Goal: Use online tool/utility: Utilize a website feature to perform a specific function

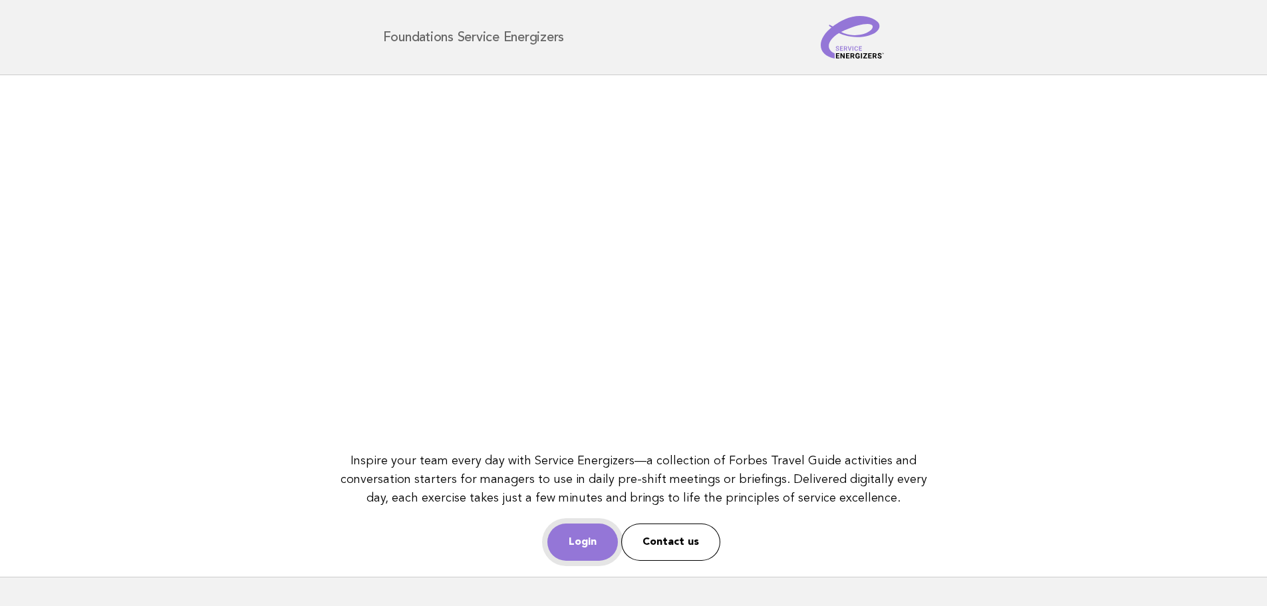
click at [593, 541] on link "Login" at bounding box center [582, 541] width 71 height 37
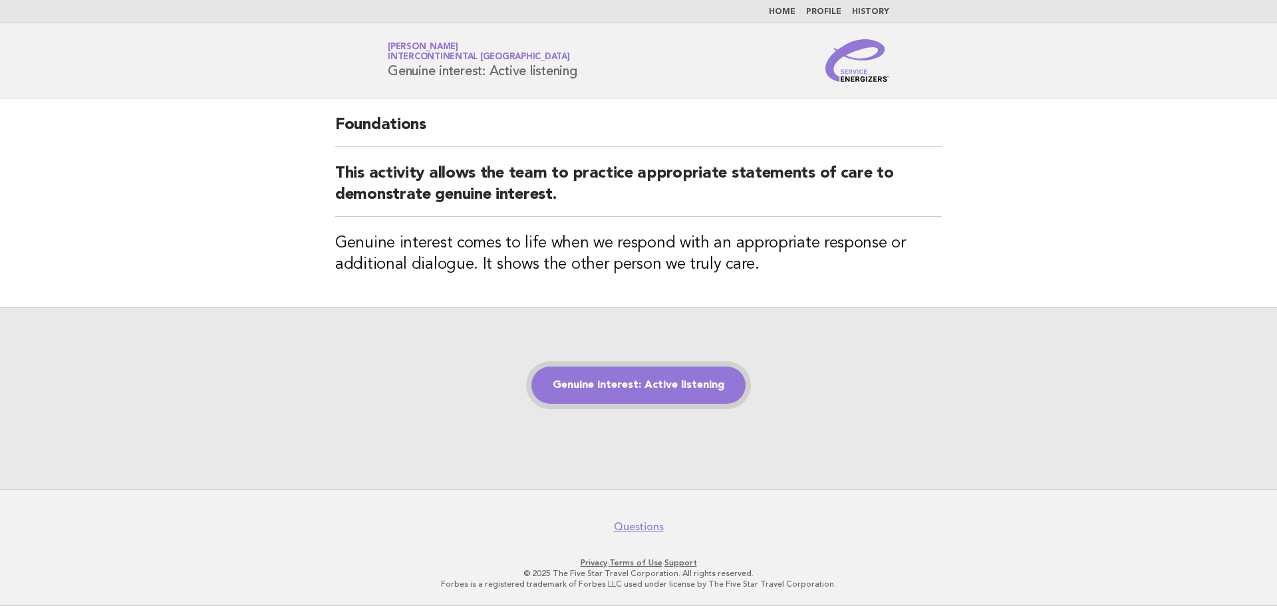
click at [626, 392] on link "Genuine interest: Active listening" at bounding box center [638, 384] width 214 height 37
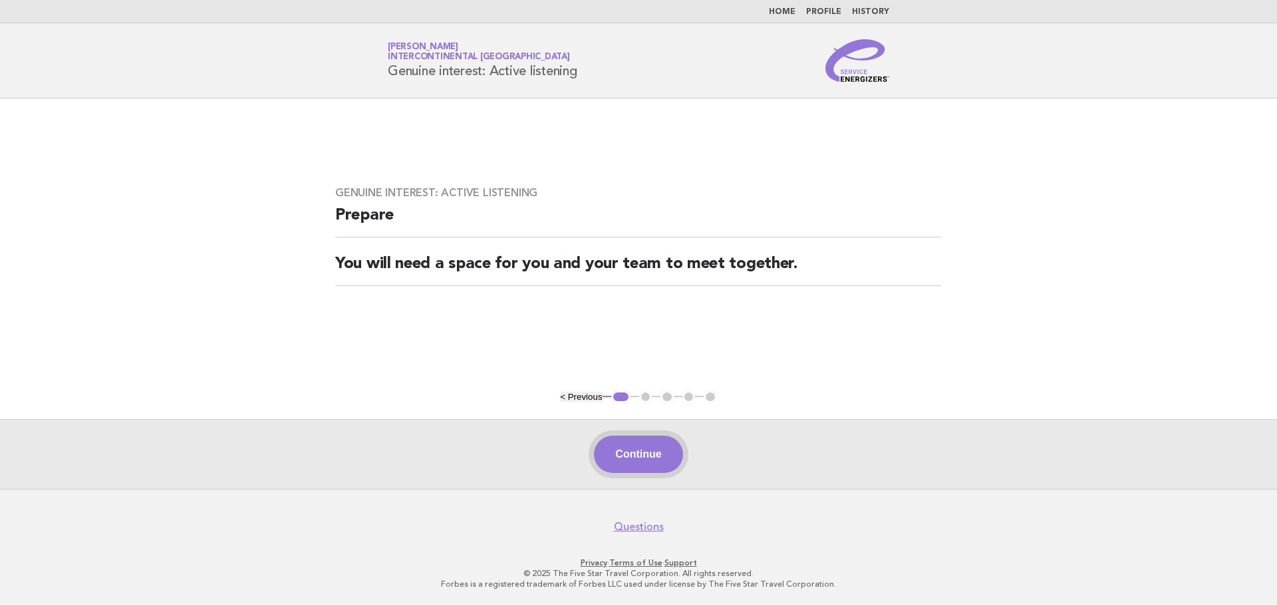
click at [665, 450] on button "Continue" at bounding box center [638, 454] width 88 height 37
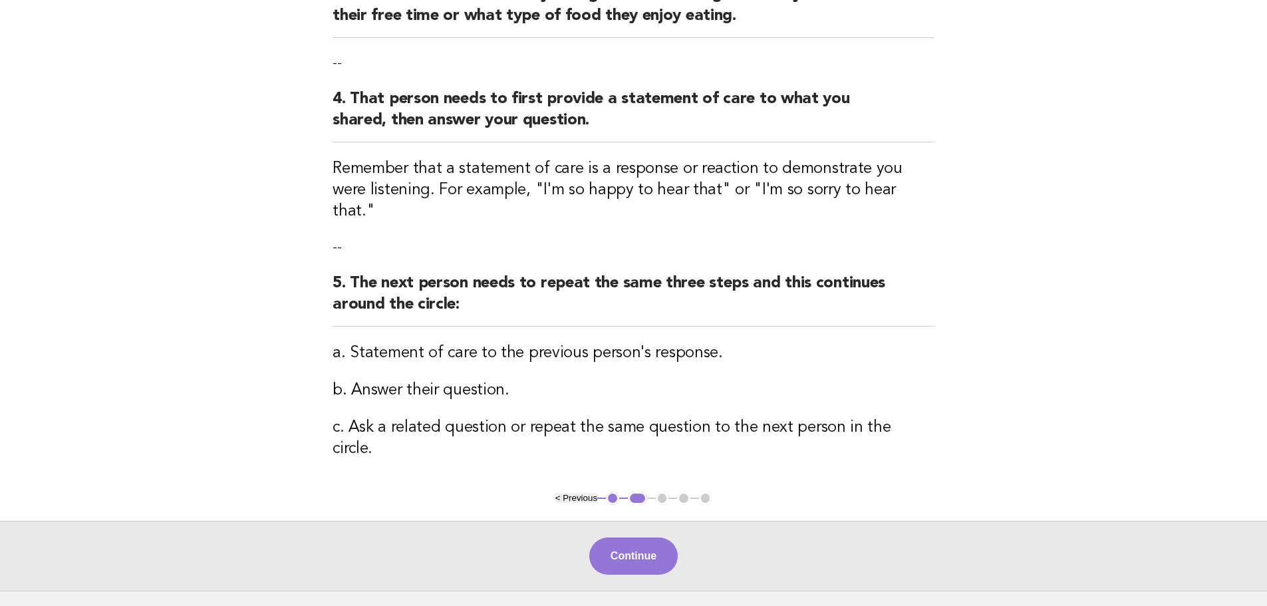
scroll to position [444, 0]
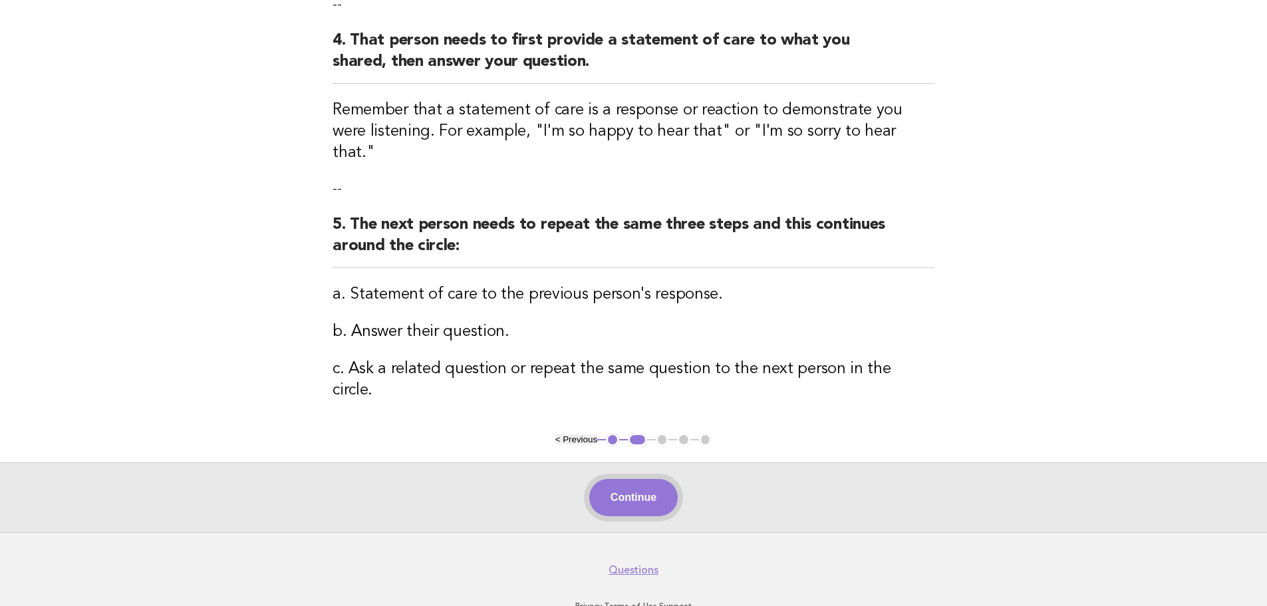
click at [656, 479] on button "Continue" at bounding box center [633, 497] width 88 height 37
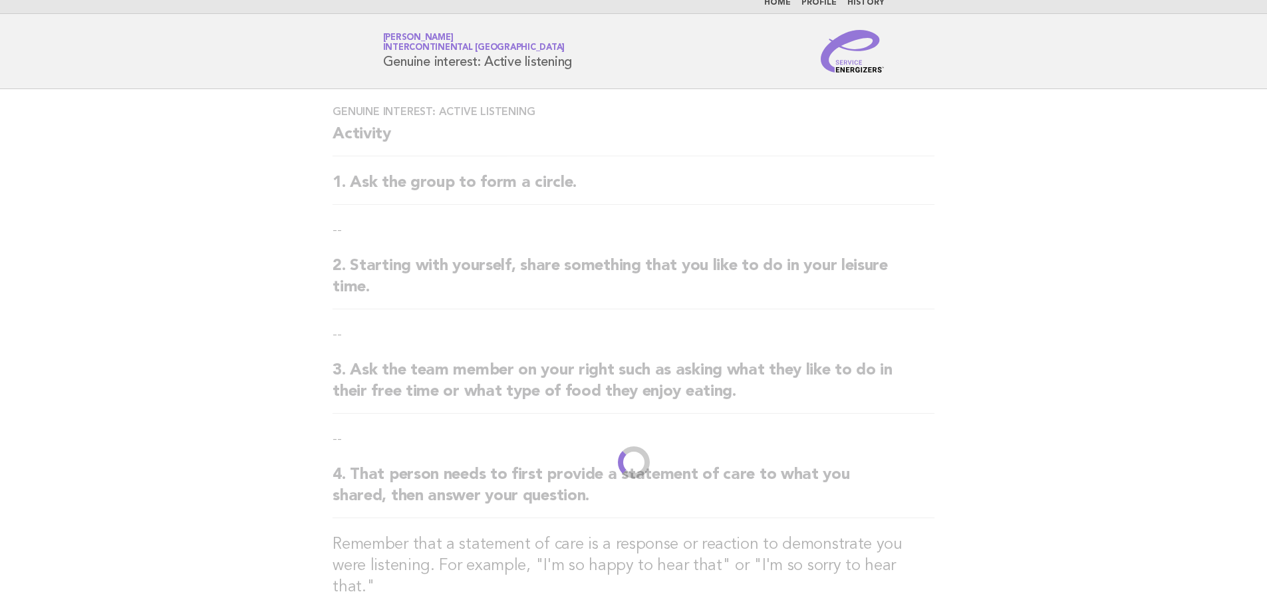
scroll to position [0, 0]
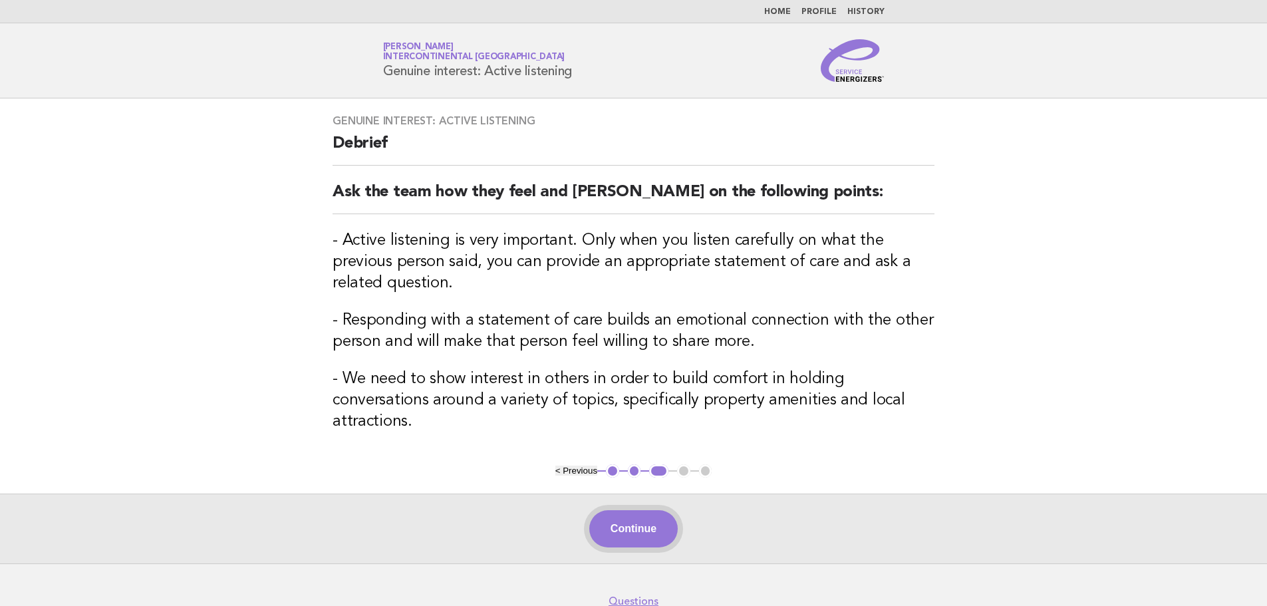
click at [662, 510] on button "Continue" at bounding box center [633, 528] width 88 height 37
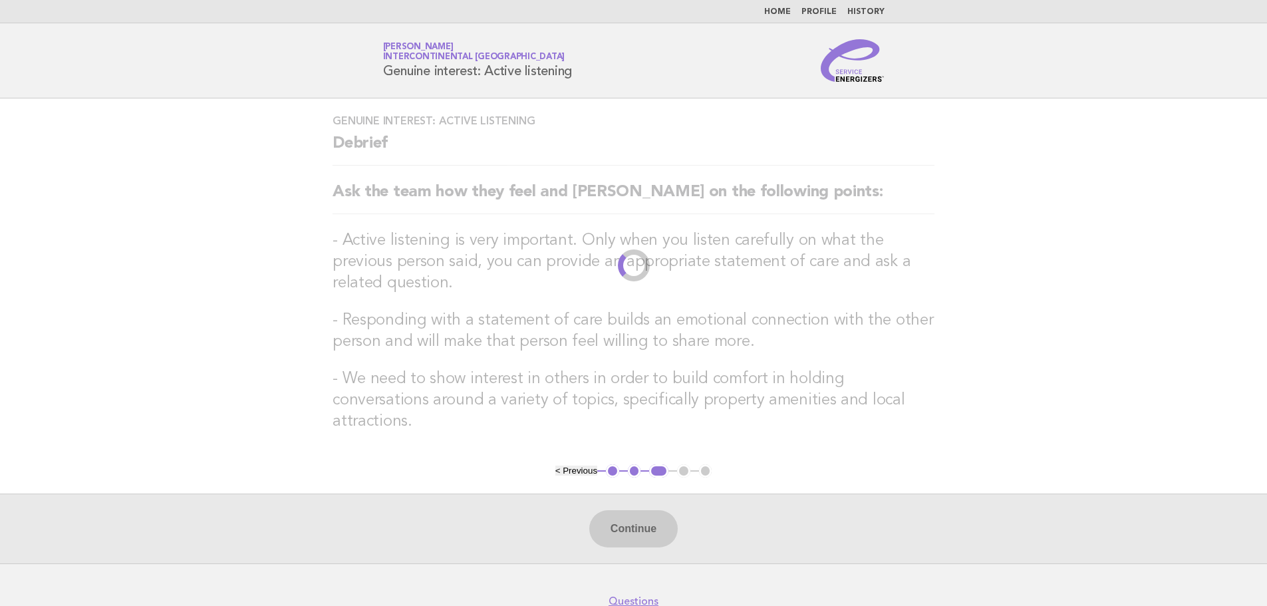
click at [662, 506] on div "Continue" at bounding box center [633, 529] width 1267 height 70
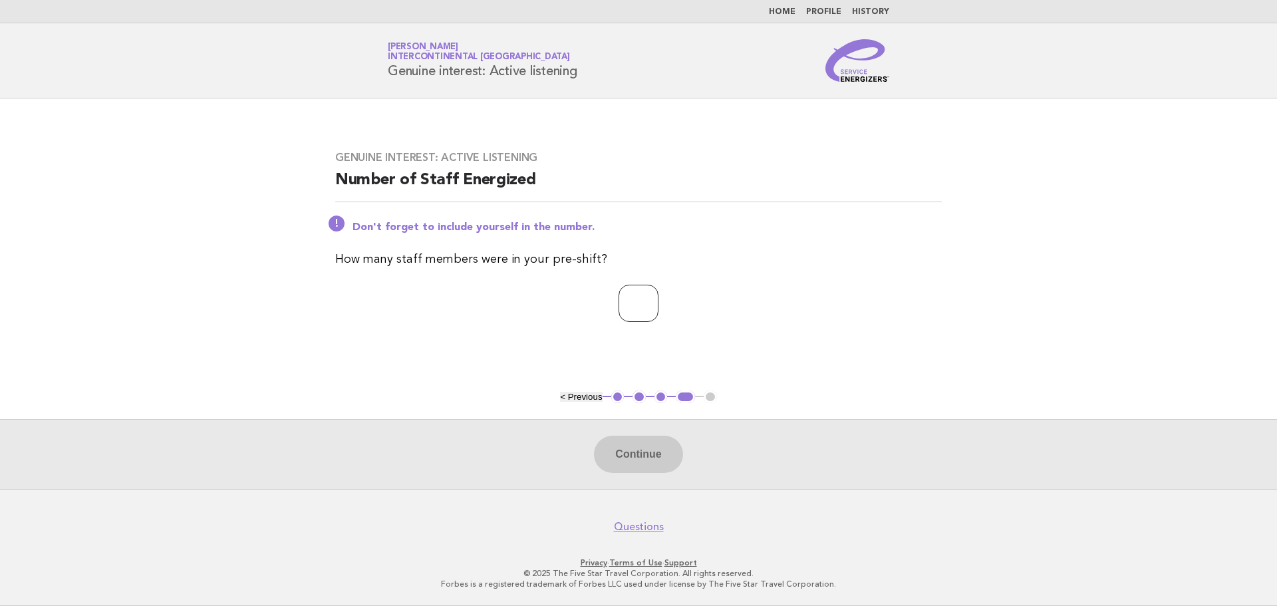
click at [645, 310] on input "number" at bounding box center [639, 303] width 40 height 37
type input "*"
click at [648, 453] on button "Continue" at bounding box center [638, 454] width 88 height 37
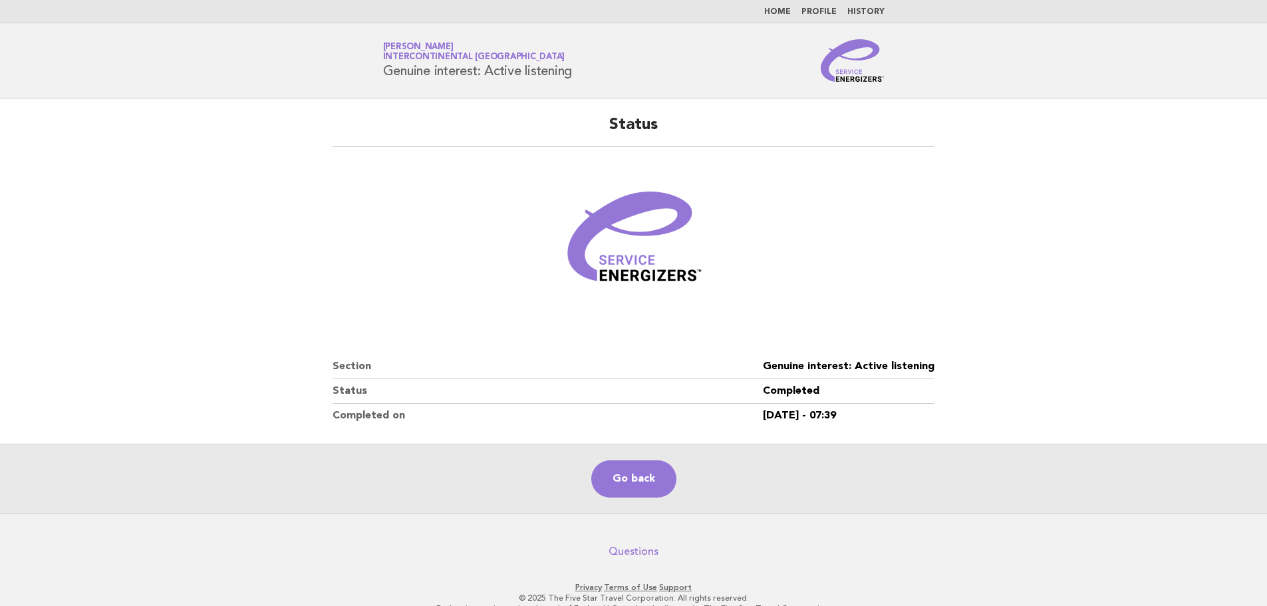
click at [631, 549] on link "Questions" at bounding box center [634, 551] width 50 height 13
click at [865, 8] on link "History" at bounding box center [865, 12] width 37 height 8
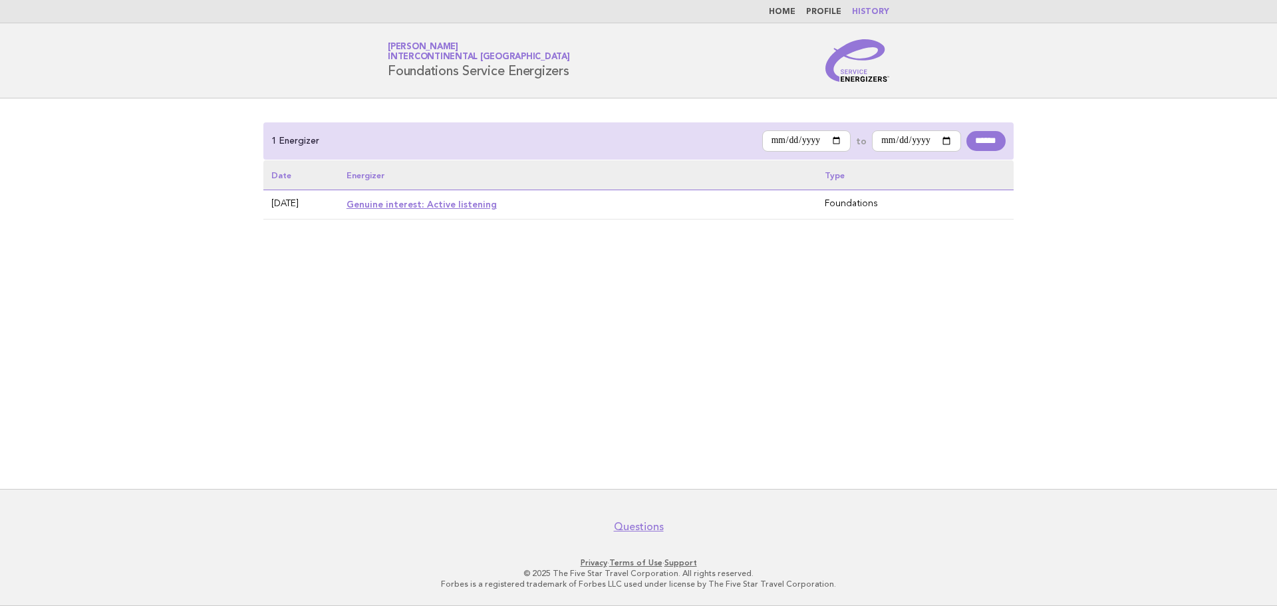
click at [458, 206] on link "Genuine interest: Active listening" at bounding box center [422, 204] width 150 height 11
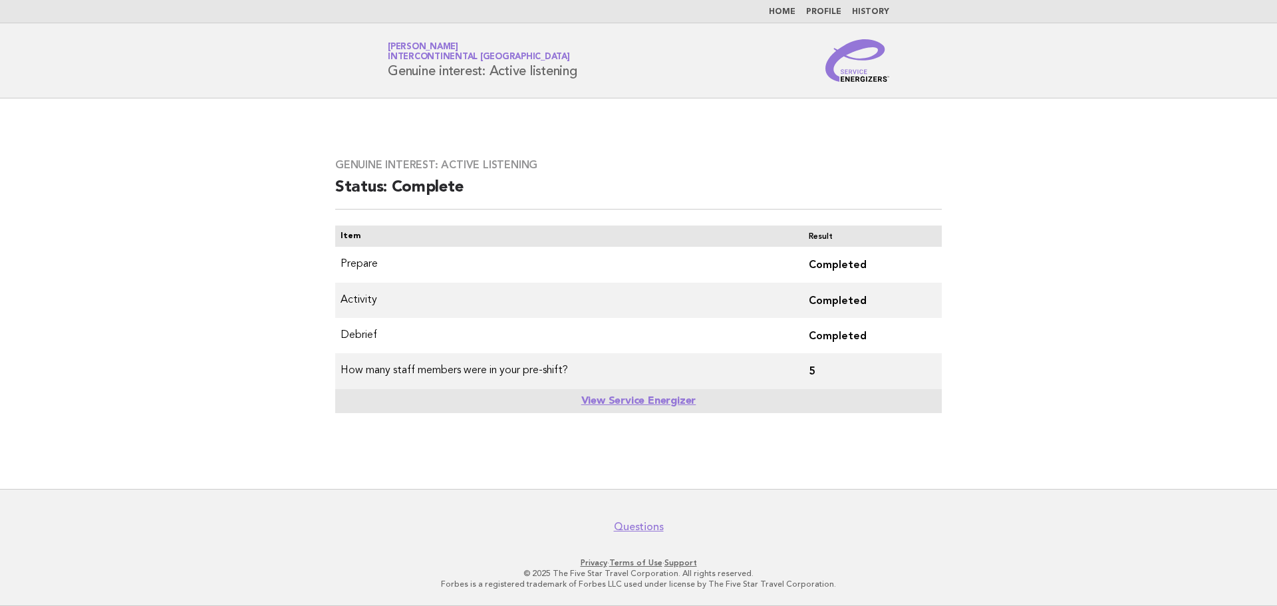
click at [649, 404] on link "View Service Energizer" at bounding box center [638, 401] width 115 height 11
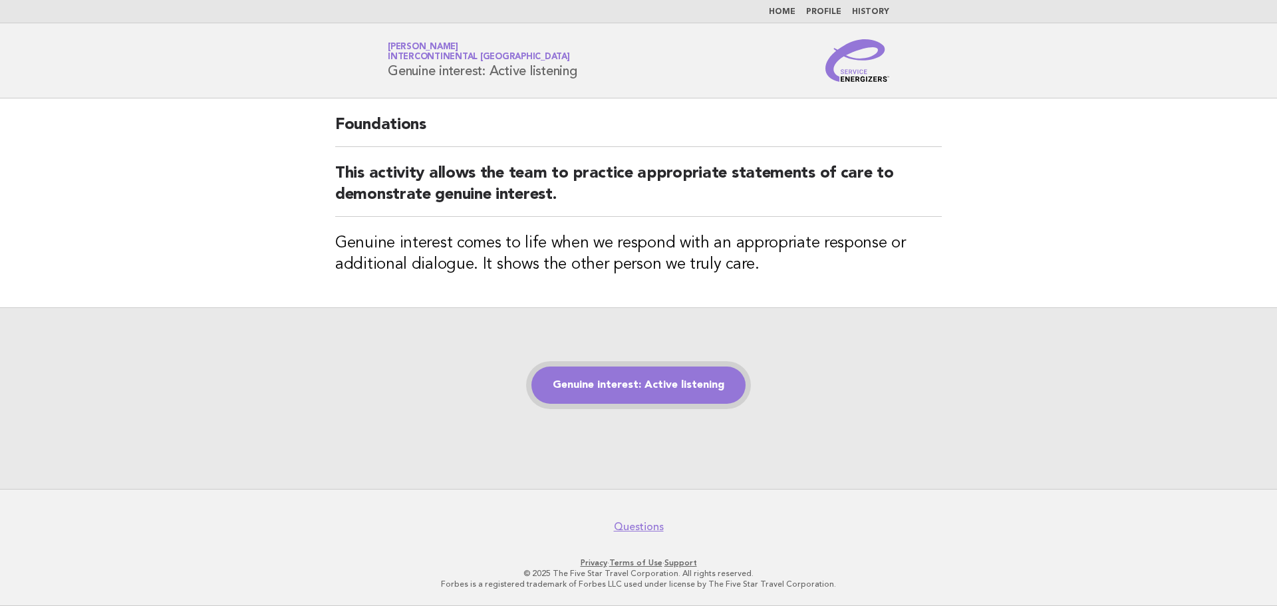
click at [595, 386] on link "Genuine interest: Active listening" at bounding box center [638, 384] width 214 height 37
click at [659, 391] on link "Genuine interest: Active listening" at bounding box center [638, 384] width 214 height 37
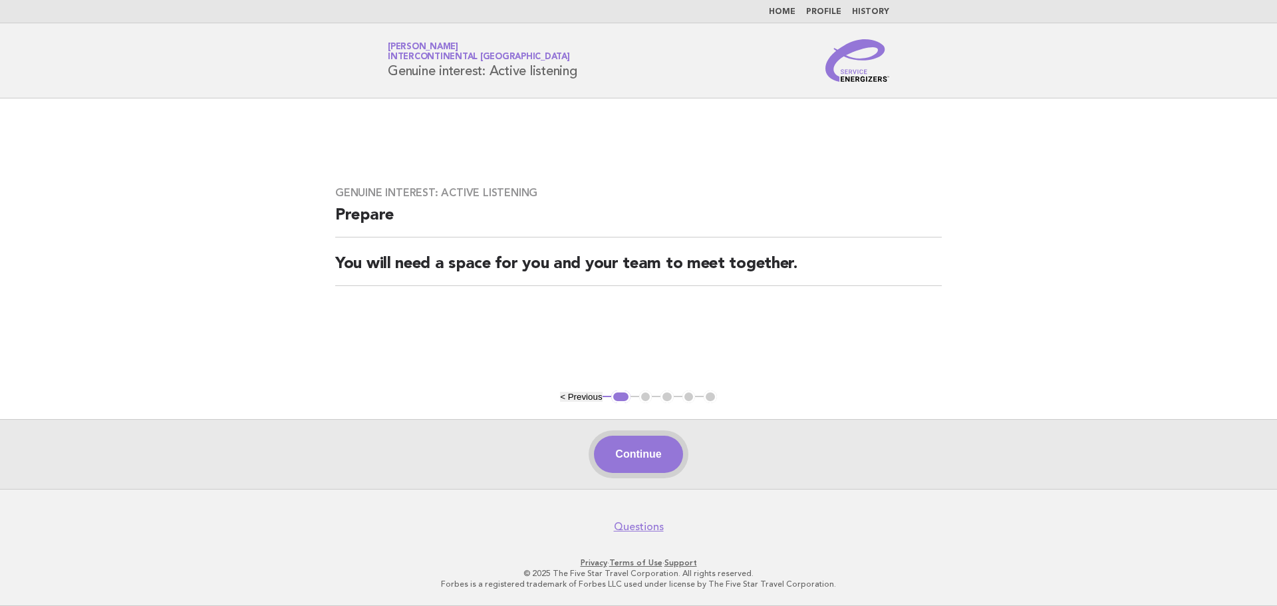
click at [662, 446] on button "Continue" at bounding box center [638, 454] width 88 height 37
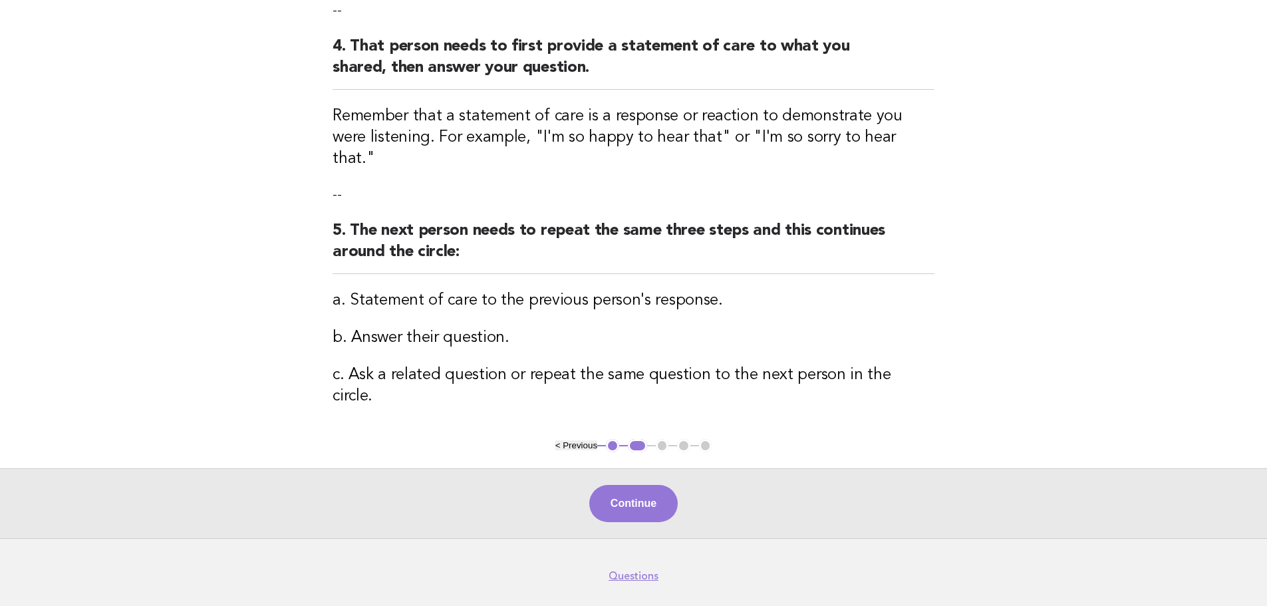
scroll to position [444, 0]
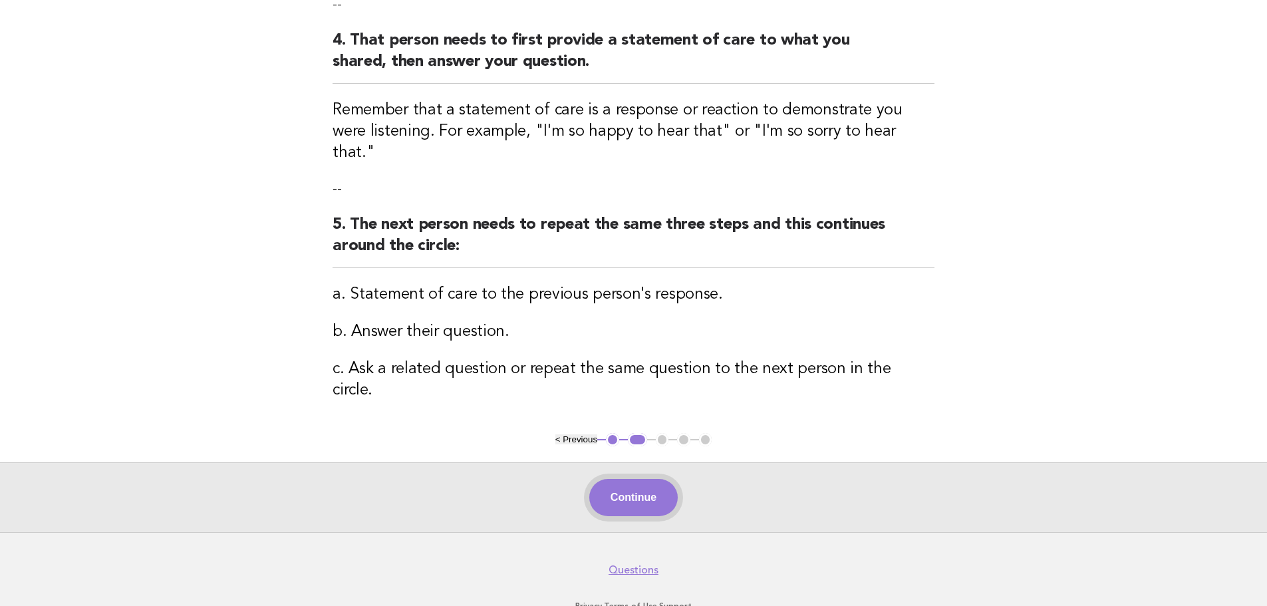
click at [623, 479] on button "Continue" at bounding box center [633, 497] width 88 height 37
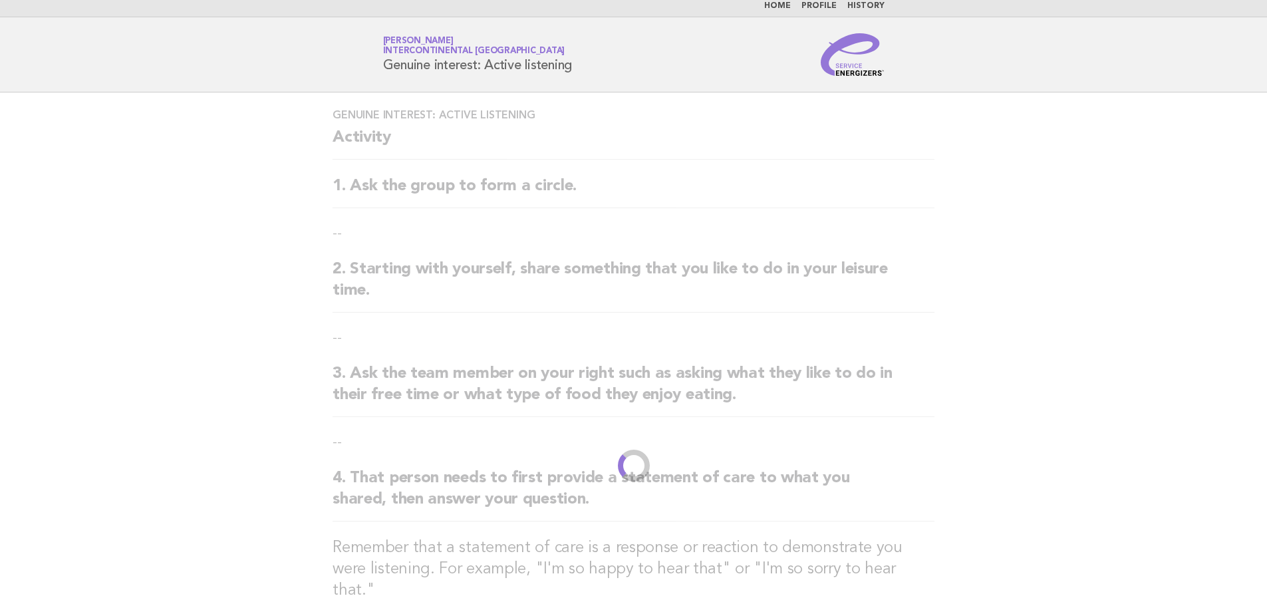
scroll to position [0, 0]
